Goal: Task Accomplishment & Management: Manage account settings

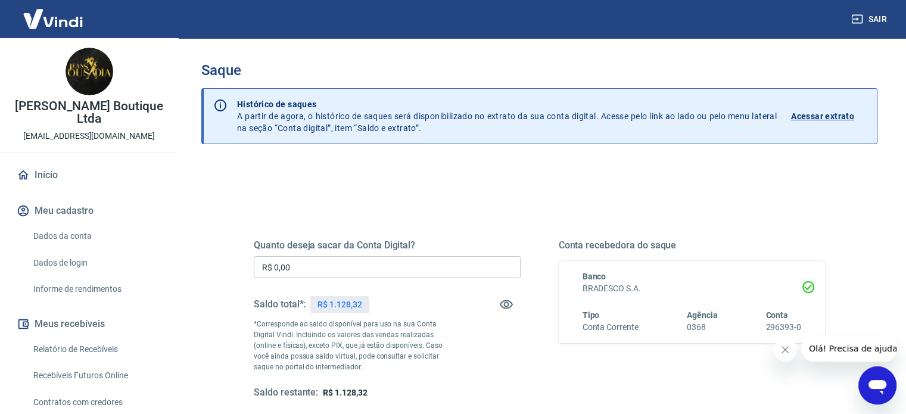
click at [342, 275] on input "R$ 0,00" at bounding box center [387, 267] width 267 height 22
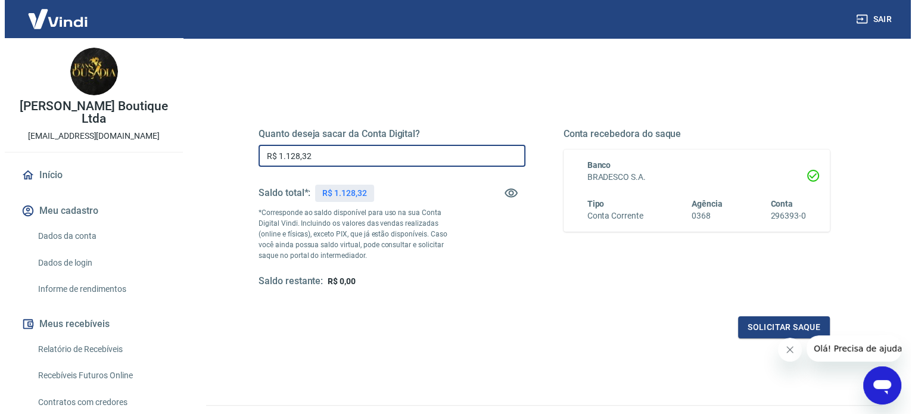
scroll to position [119, 0]
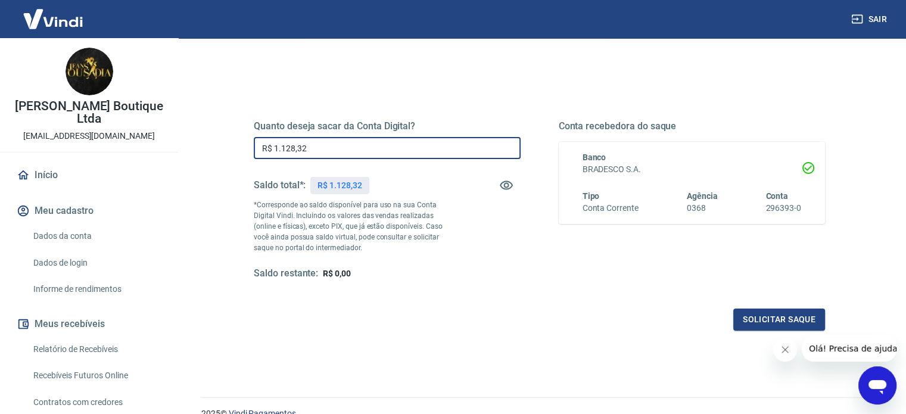
type input "R$ 1.128,32"
click at [781, 352] on icon "Fechar mensagem da empresa" at bounding box center [786, 350] width 10 height 10
click at [780, 324] on button "Solicitar saque" at bounding box center [780, 320] width 92 height 22
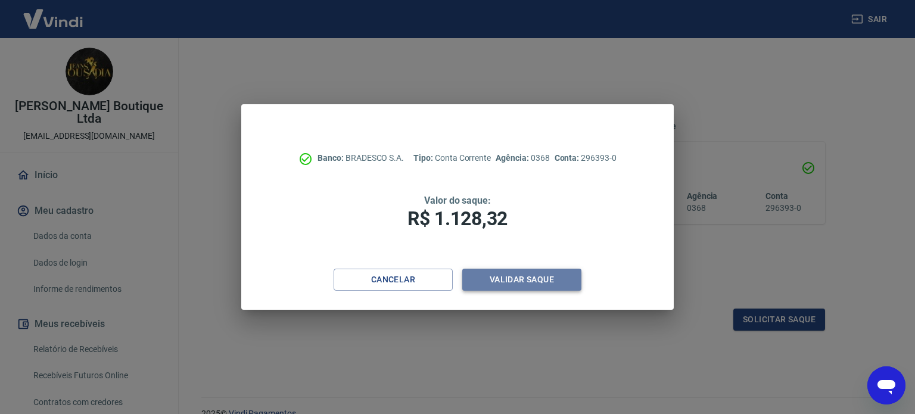
click at [564, 282] on button "Validar saque" at bounding box center [521, 280] width 119 height 22
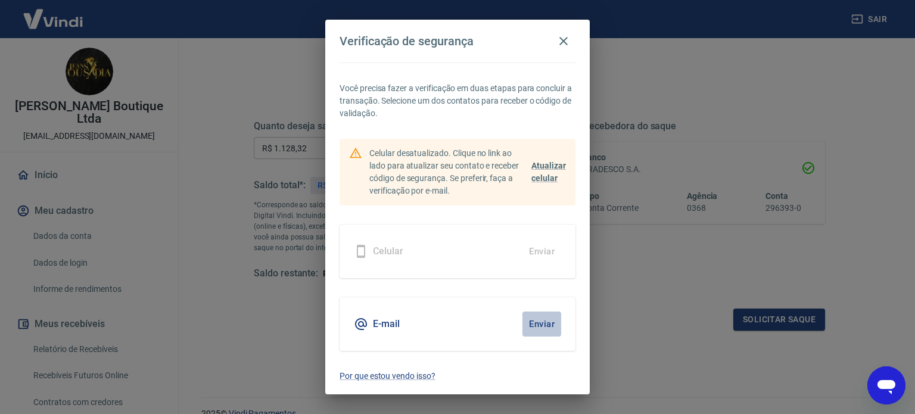
click at [531, 324] on button "Enviar" at bounding box center [542, 324] width 39 height 25
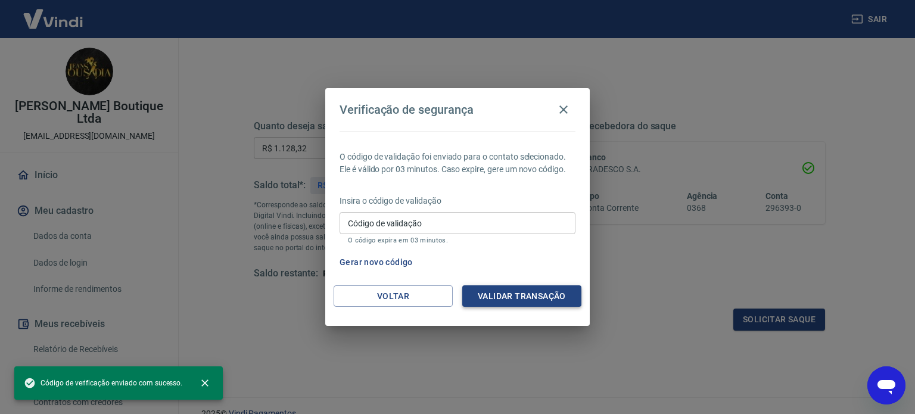
click at [529, 298] on button "Validar transação" at bounding box center [521, 296] width 119 height 22
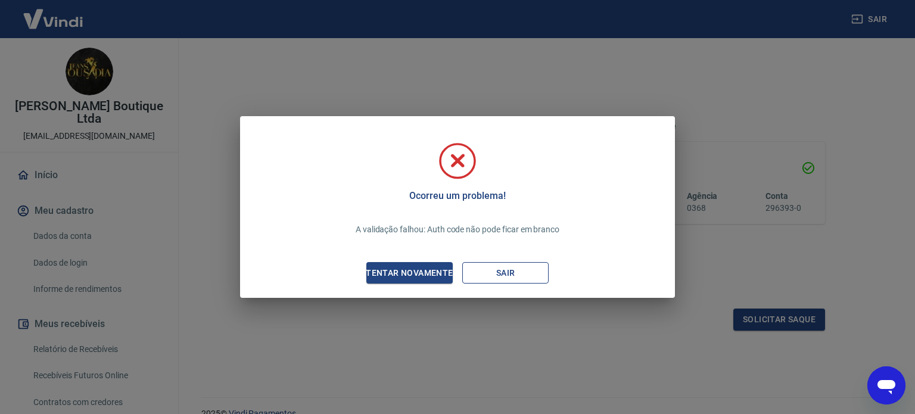
click at [492, 274] on button "Sair" at bounding box center [505, 273] width 86 height 22
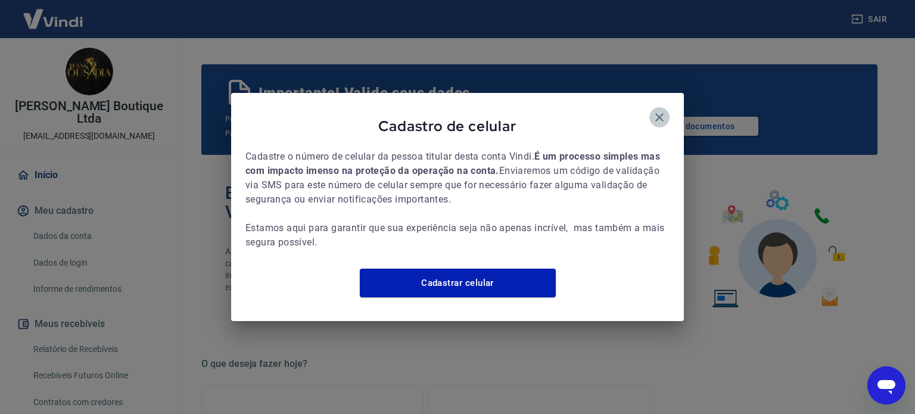
click at [660, 112] on icon "button" at bounding box center [660, 117] width 14 height 14
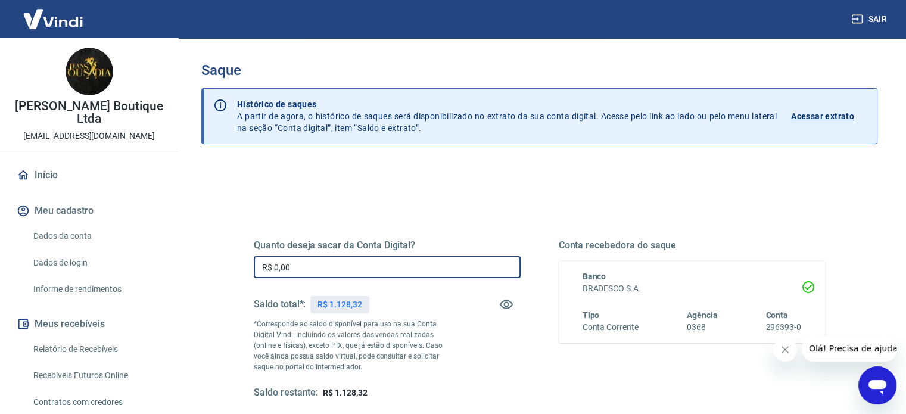
click at [319, 269] on input "R$ 0,00" at bounding box center [387, 267] width 267 height 22
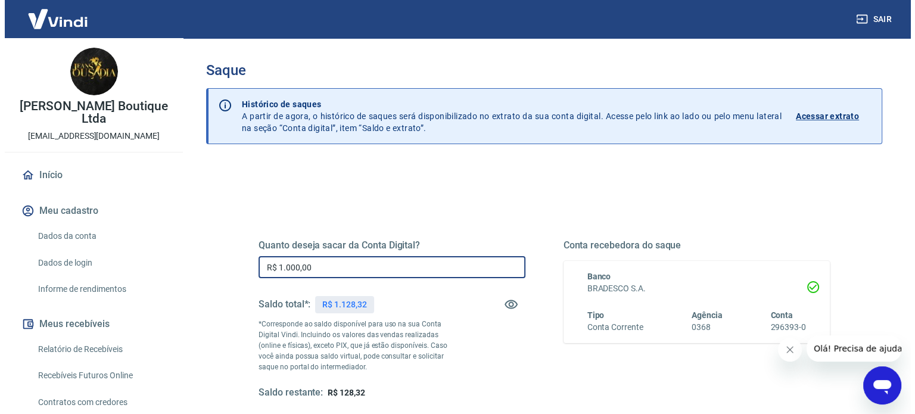
scroll to position [174, 0]
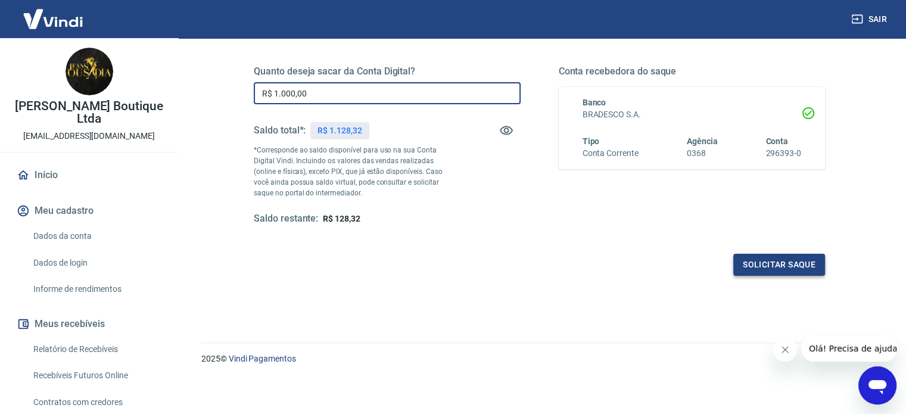
type input "R$ 1.000,00"
click at [774, 264] on button "Solicitar saque" at bounding box center [780, 265] width 92 height 22
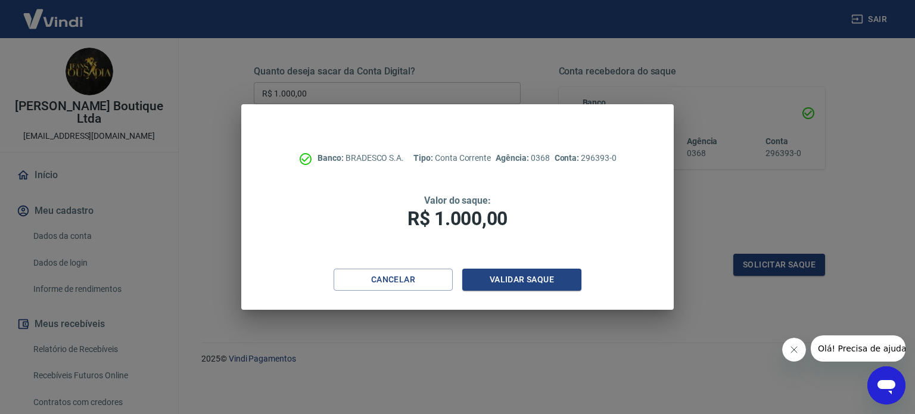
drag, startPoint x: 787, startPoint y: 347, endPoint x: 1550, endPoint y: 676, distance: 830.2
click at [787, 347] on button "Fechar mensagem da empresa" at bounding box center [794, 350] width 24 height 24
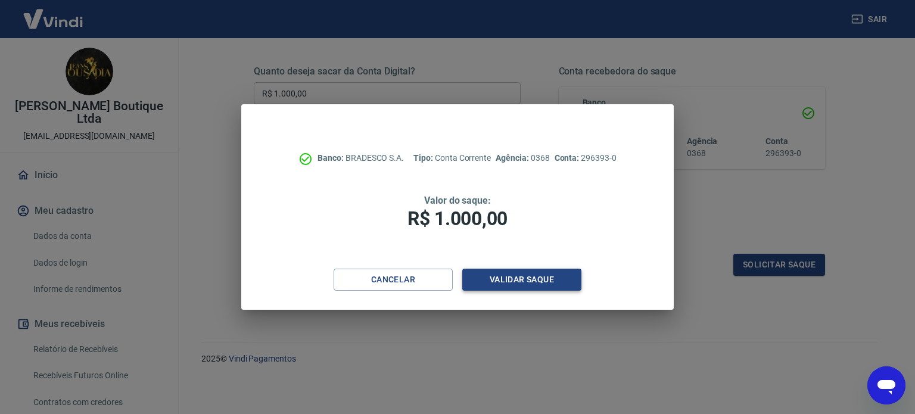
click at [569, 284] on button "Validar saque" at bounding box center [521, 280] width 119 height 22
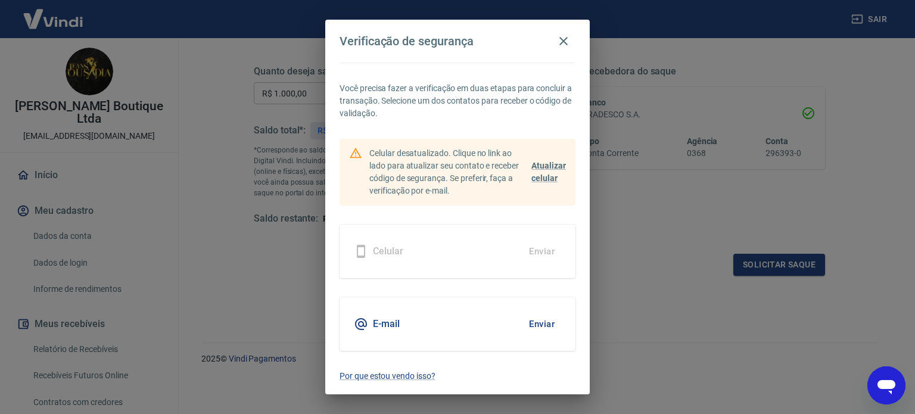
click at [536, 328] on button "Enviar" at bounding box center [542, 324] width 39 height 25
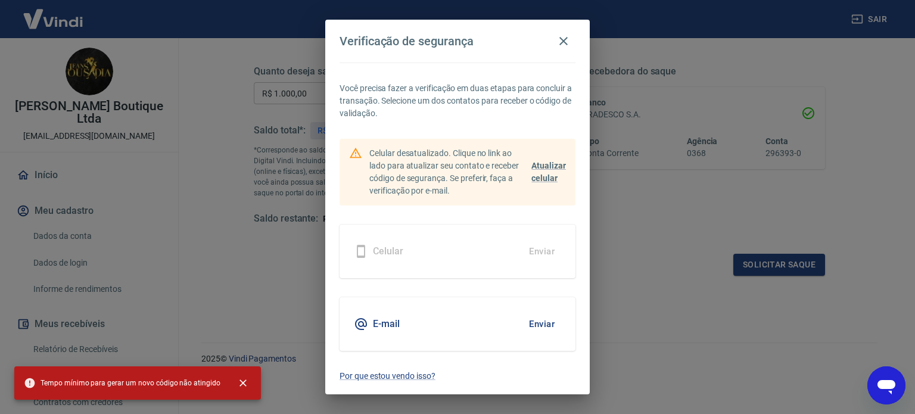
click at [549, 328] on button "Enviar" at bounding box center [542, 324] width 39 height 25
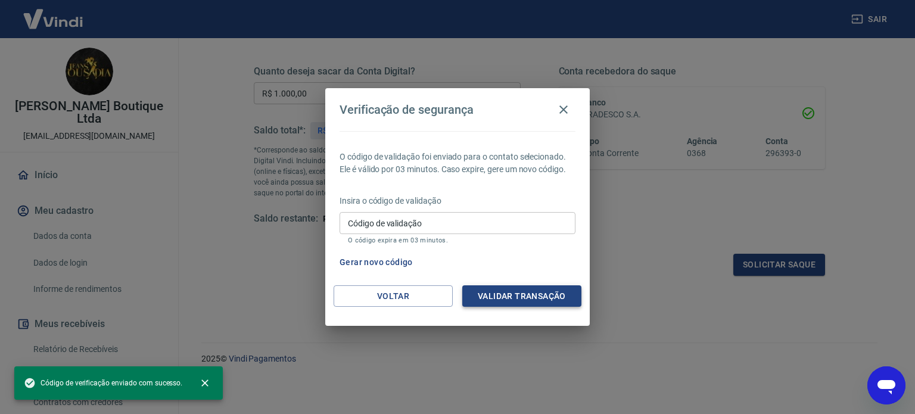
click at [550, 295] on button "Validar transação" at bounding box center [521, 296] width 119 height 22
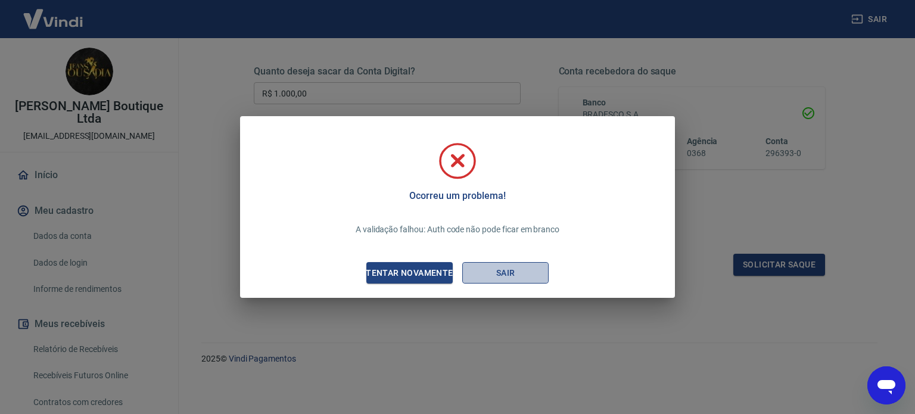
click at [498, 277] on button "Sair" at bounding box center [505, 273] width 86 height 22
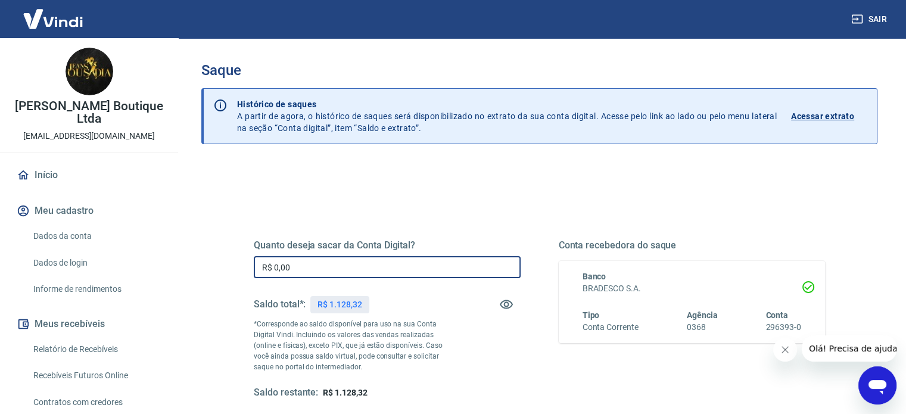
click at [406, 271] on input "R$ 0,00" at bounding box center [387, 267] width 267 height 22
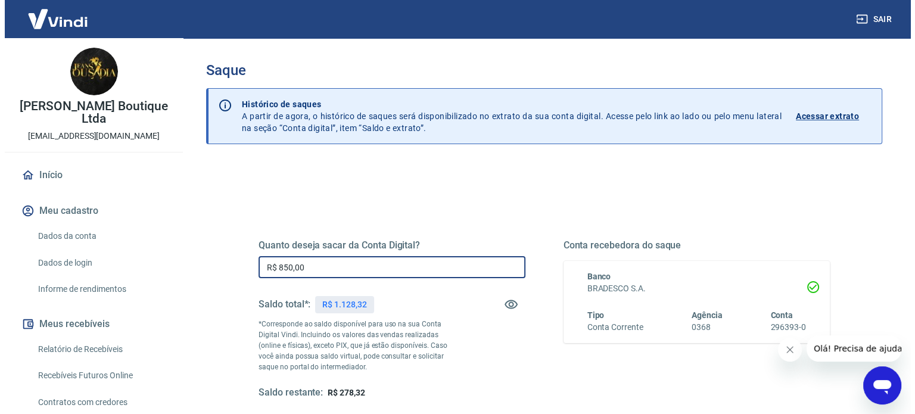
scroll to position [174, 0]
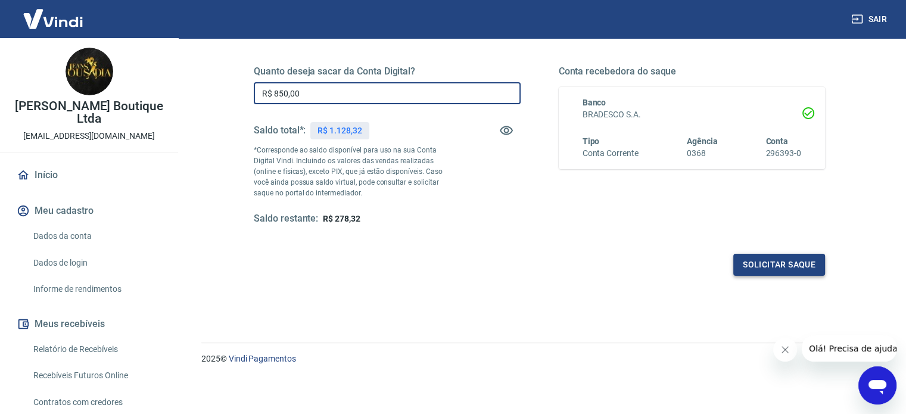
click at [791, 271] on button "Solicitar saque" at bounding box center [780, 265] width 92 height 22
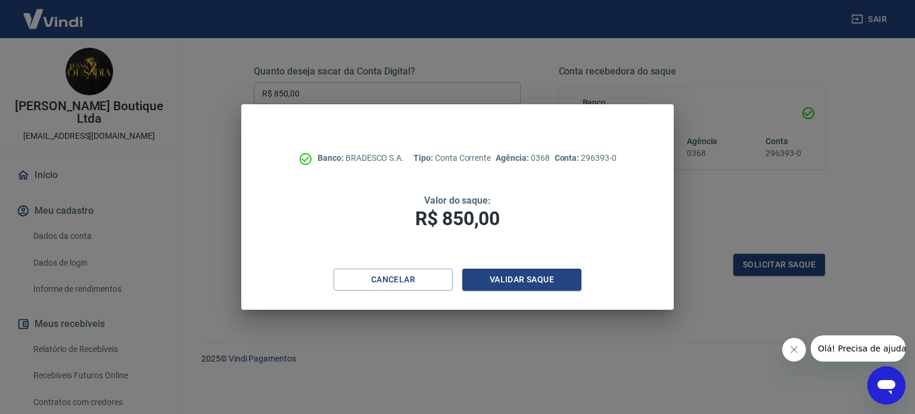
click at [787, 347] on button "Fechar mensagem da empresa" at bounding box center [794, 350] width 24 height 24
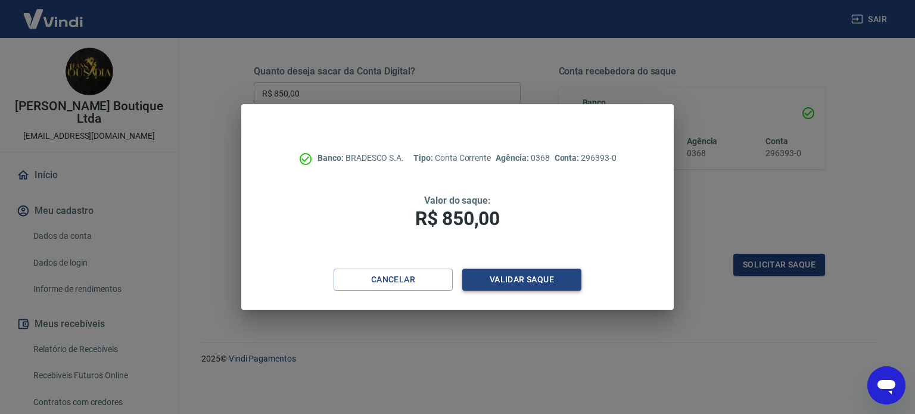
click at [534, 280] on button "Validar saque" at bounding box center [521, 280] width 119 height 22
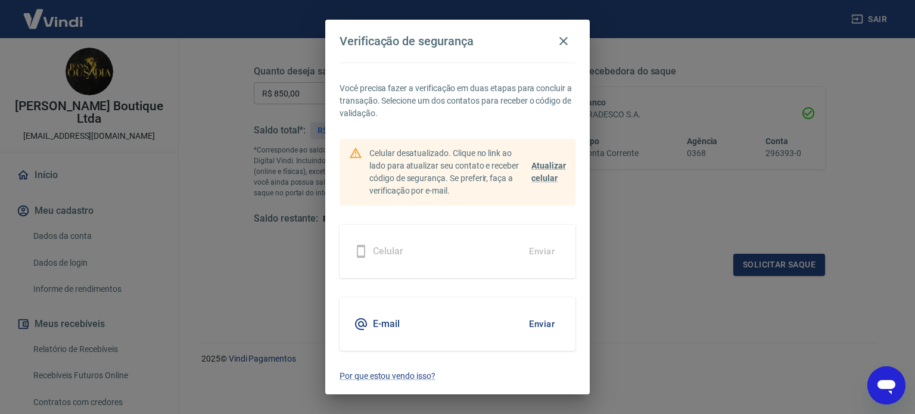
click at [546, 320] on button "Enviar" at bounding box center [542, 324] width 39 height 25
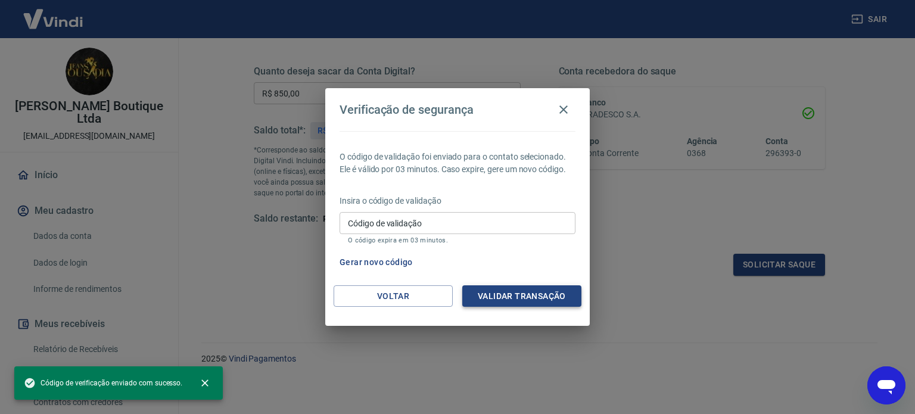
click at [534, 294] on button "Validar transação" at bounding box center [521, 296] width 119 height 22
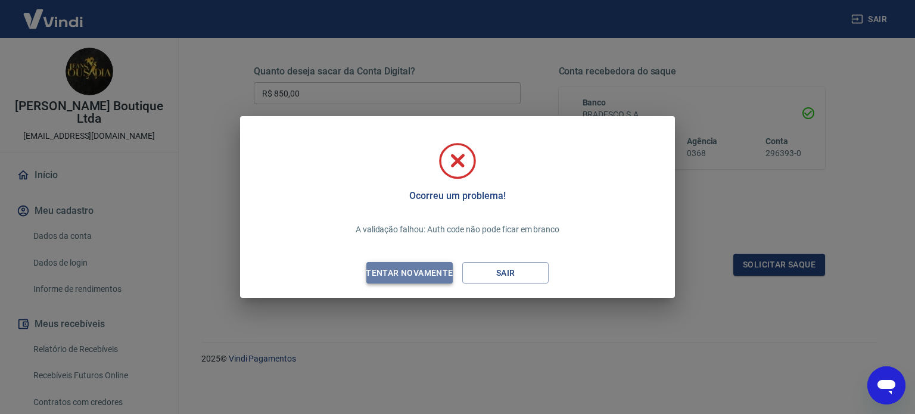
click at [423, 271] on div "Tentar novamente" at bounding box center [410, 273] width 116 height 15
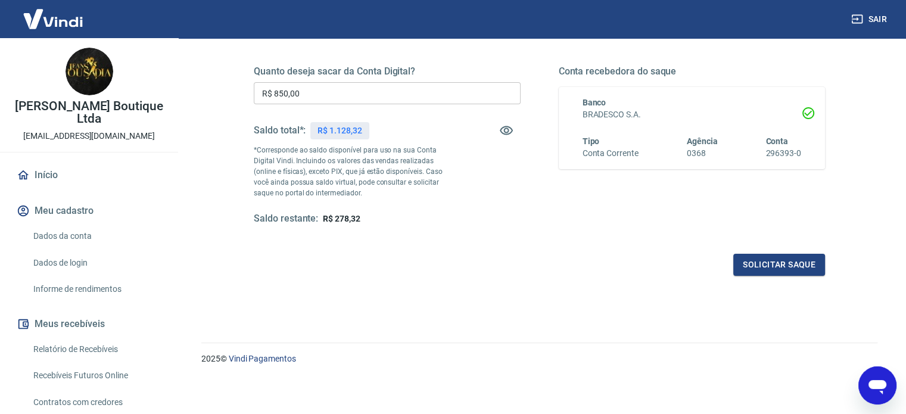
click at [313, 92] on input "R$ 850,00" at bounding box center [387, 93] width 267 height 22
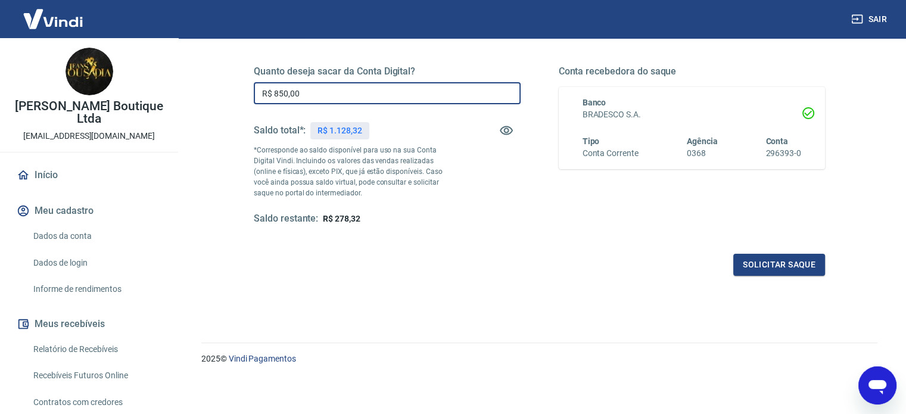
click at [313, 92] on input "R$ 850,00" at bounding box center [387, 93] width 267 height 22
type input "R$ 800,00"
click at [761, 260] on button "Solicitar saque" at bounding box center [780, 265] width 92 height 22
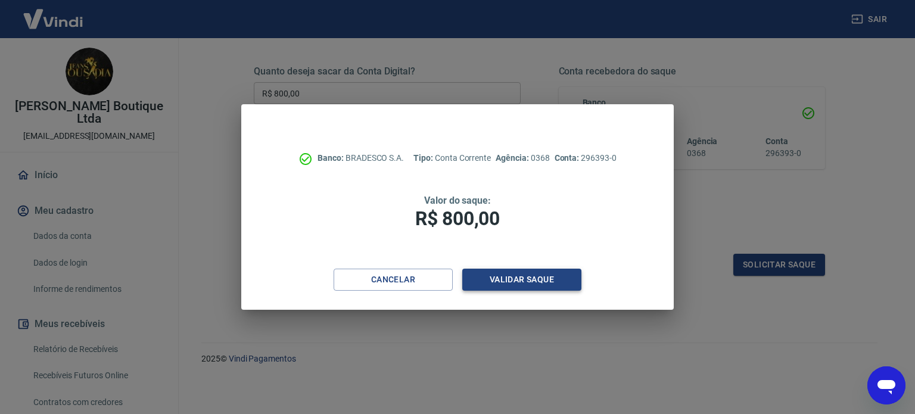
click at [550, 280] on button "Validar saque" at bounding box center [521, 280] width 119 height 22
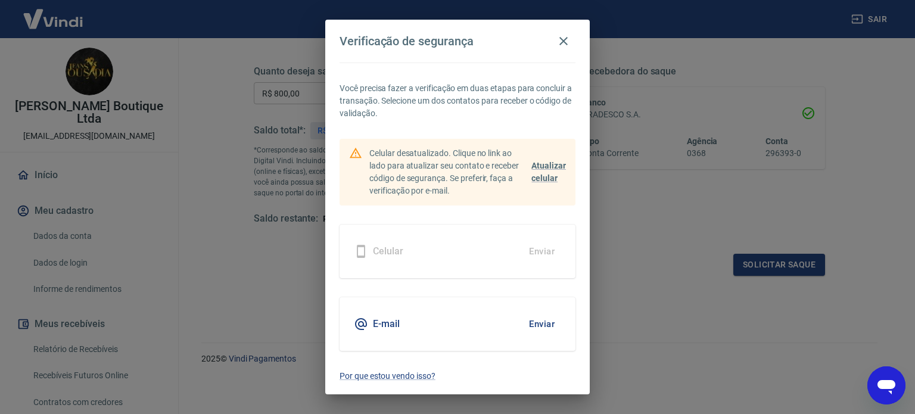
click at [546, 328] on button "Enviar" at bounding box center [542, 324] width 39 height 25
click at [542, 327] on button "Enviar" at bounding box center [542, 324] width 39 height 25
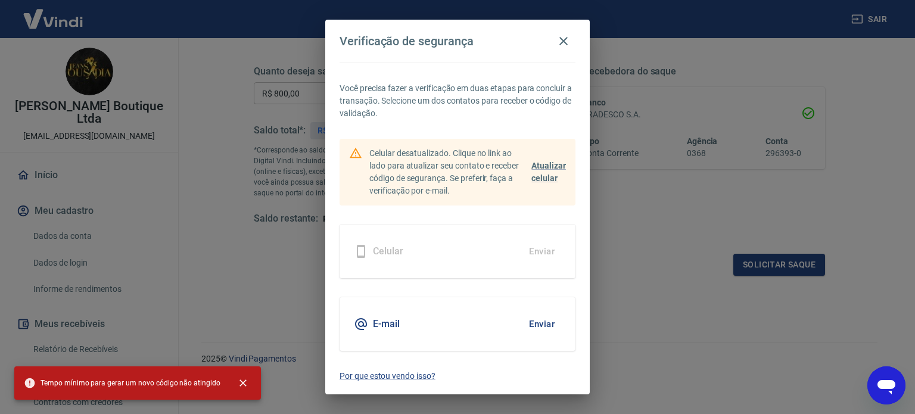
click at [546, 324] on button "Enviar" at bounding box center [542, 324] width 39 height 25
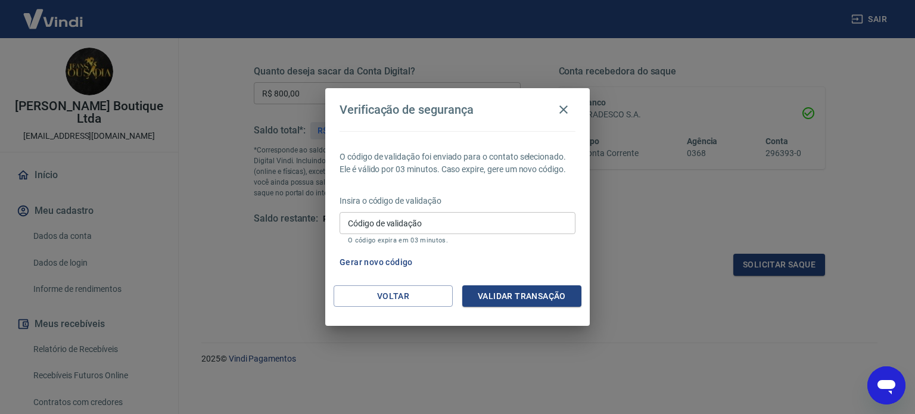
click at [479, 225] on input "Código de validação" at bounding box center [458, 223] width 236 height 22
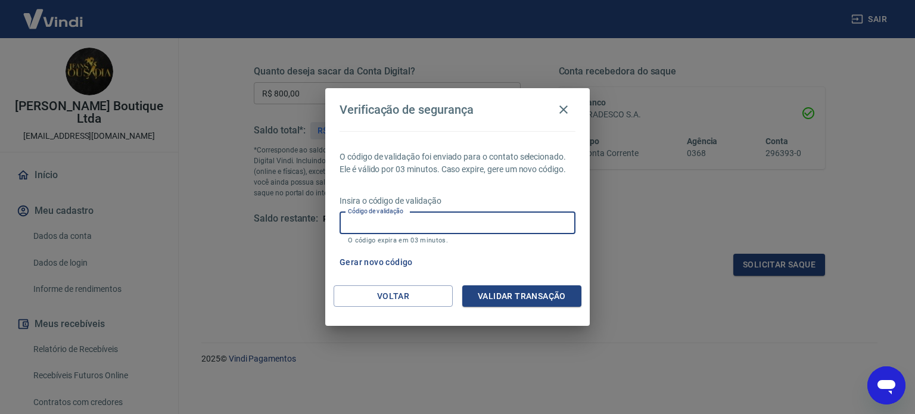
paste input "406297"
type input "406297"
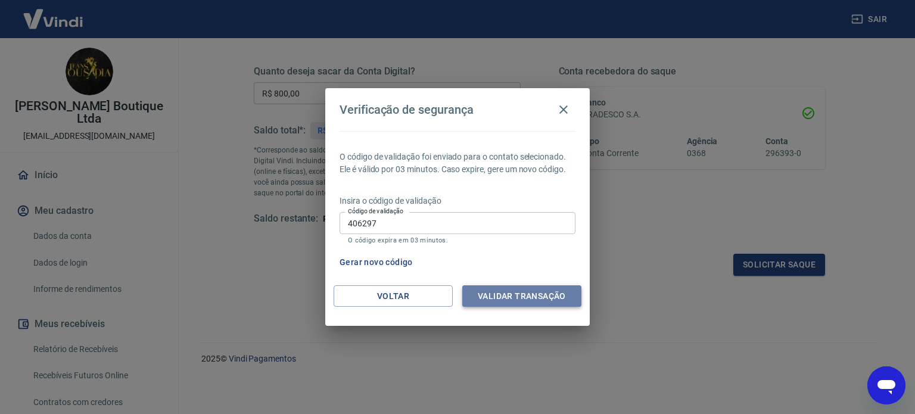
click at [527, 295] on button "Validar transação" at bounding box center [521, 296] width 119 height 22
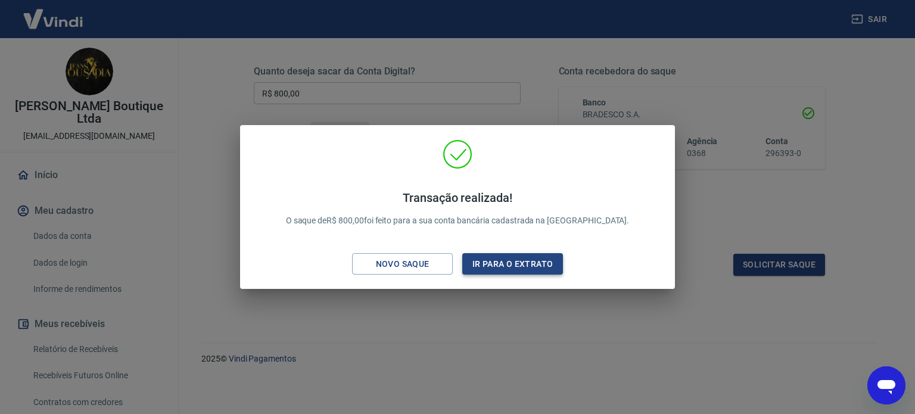
click at [541, 268] on button "Ir para o extrato" at bounding box center [512, 264] width 101 height 22
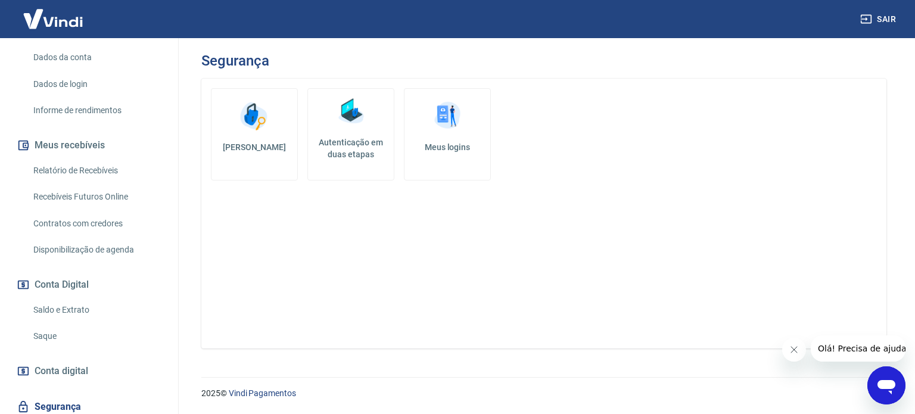
scroll to position [364, 0]
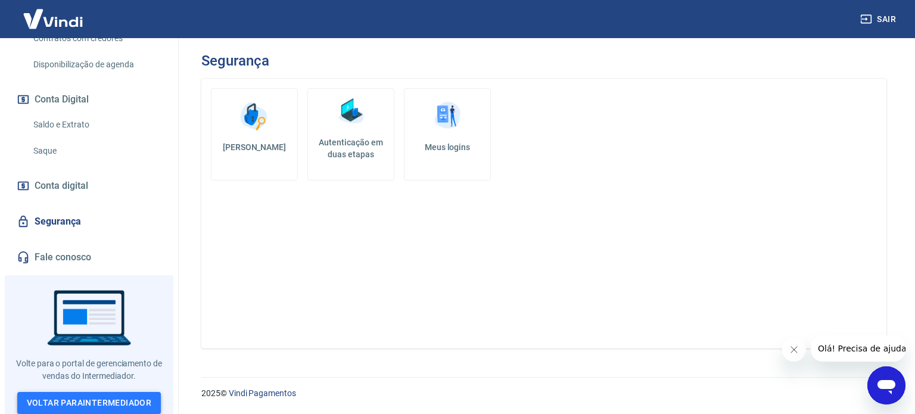
click at [73, 398] on link "Voltar para Intermediador" at bounding box center [89, 403] width 144 height 22
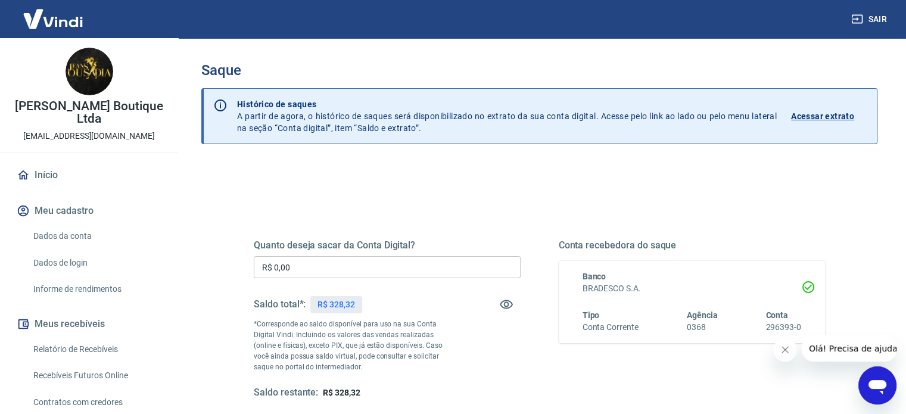
click at [384, 264] on input "R$ 0,00" at bounding box center [387, 267] width 267 height 22
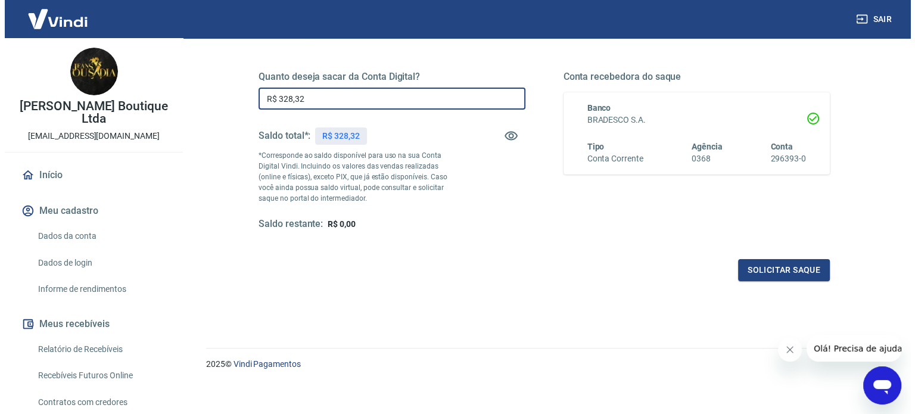
scroll to position [174, 0]
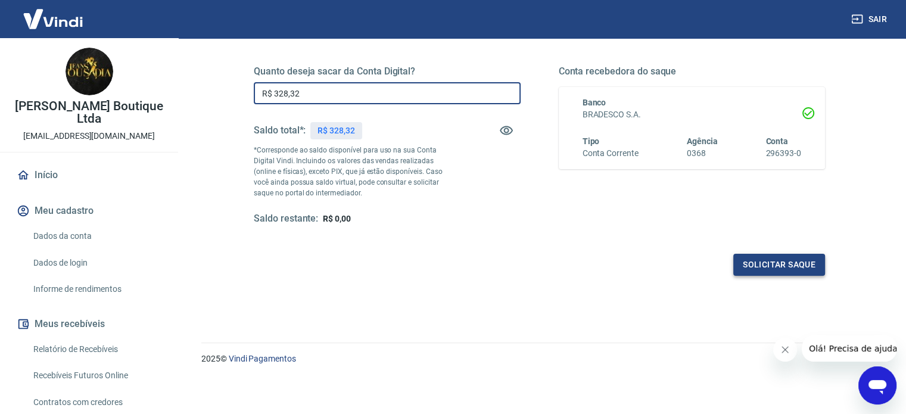
type input "R$ 328,32"
click at [753, 269] on button "Solicitar saque" at bounding box center [780, 265] width 92 height 22
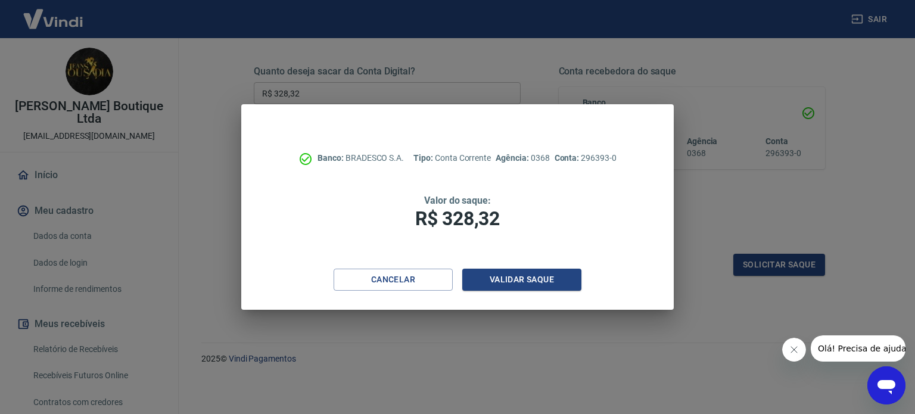
click at [783, 355] on button "Fechar mensagem da empresa" at bounding box center [794, 350] width 24 height 24
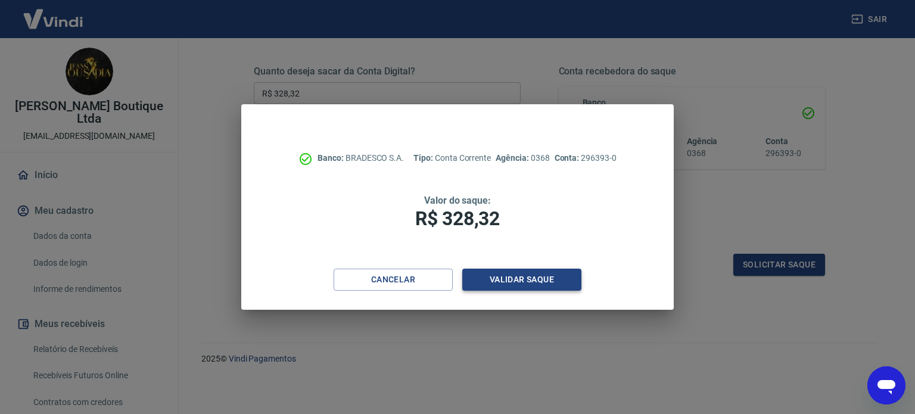
click at [534, 274] on button "Validar saque" at bounding box center [521, 280] width 119 height 22
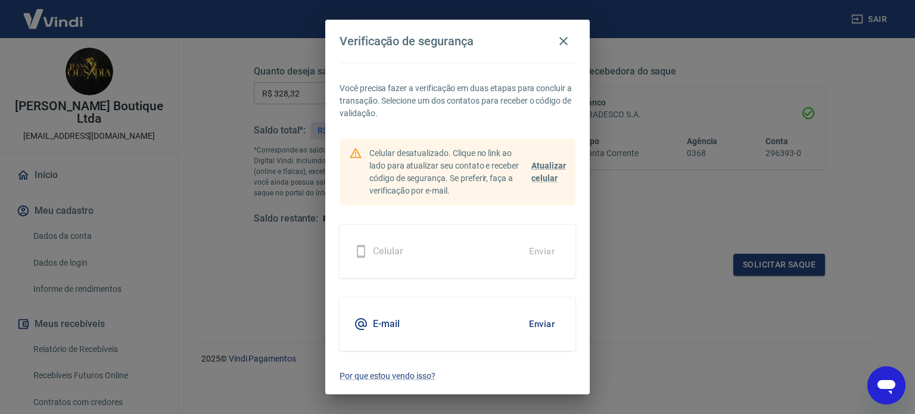
click at [537, 330] on button "Enviar" at bounding box center [542, 324] width 39 height 25
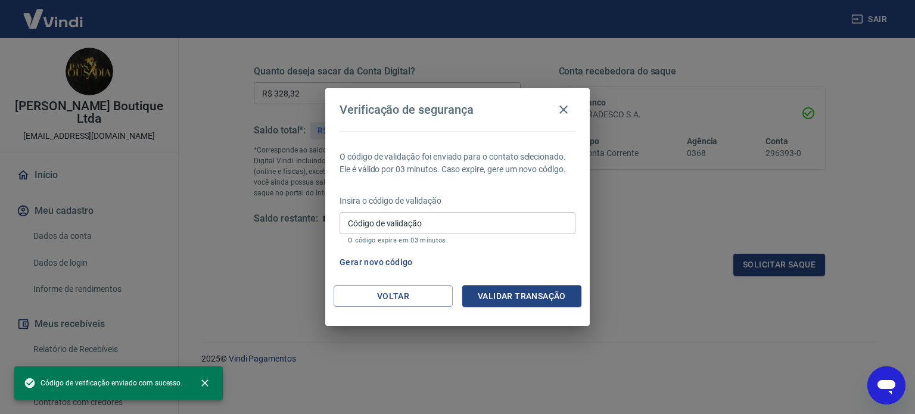
click at [498, 223] on input "Código de validação" at bounding box center [458, 223] width 236 height 22
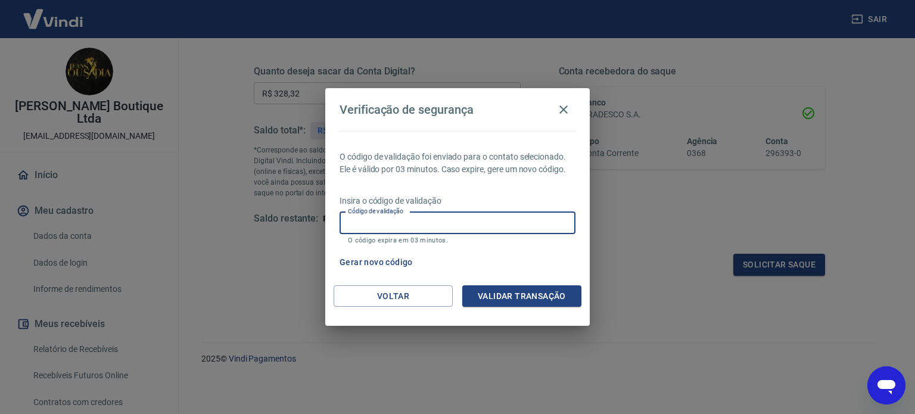
paste input "822286"
type input "822286"
click at [522, 296] on button "Validar transação" at bounding box center [521, 296] width 119 height 22
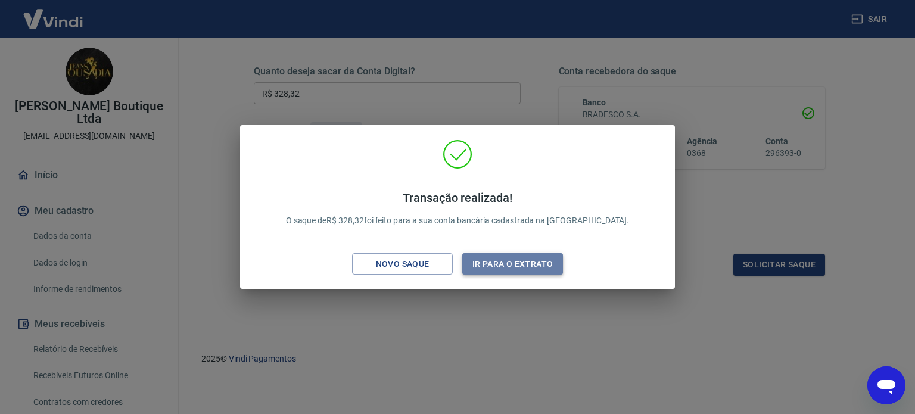
click at [521, 269] on button "Ir para o extrato" at bounding box center [512, 264] width 101 height 22
